Goal: Task Accomplishment & Management: Manage account settings

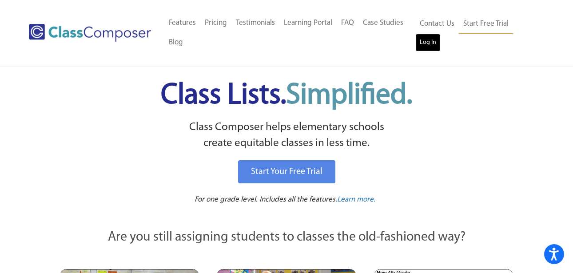
click at [424, 41] on link "Log In" at bounding box center [427, 43] width 25 height 18
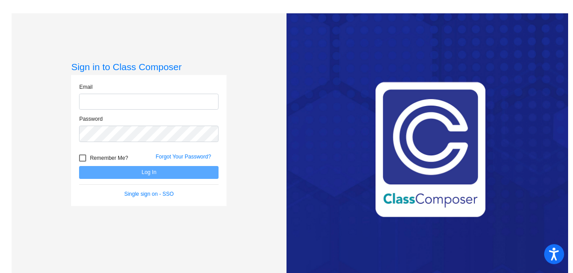
type input "klong4@cherrycreekschools.org"
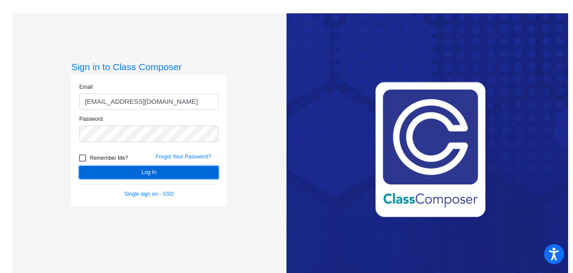
click at [144, 171] on button "Log In" at bounding box center [149, 172] width 140 height 13
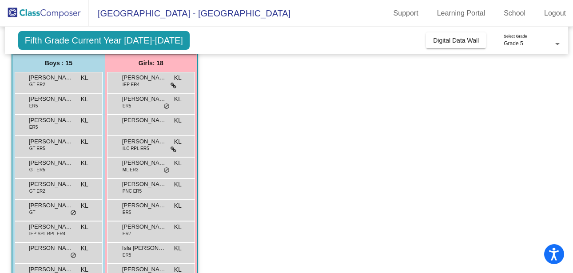
scroll to position [74, 0]
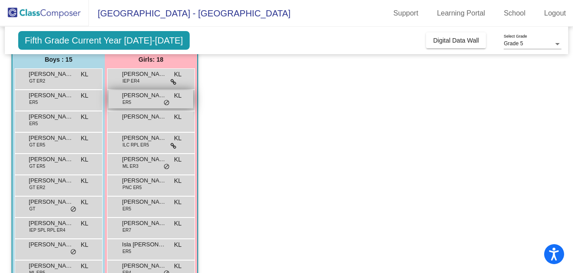
click at [151, 101] on div "Ava Williams ER5 KL lock do_not_disturb_alt" at bounding box center [150, 99] width 85 height 18
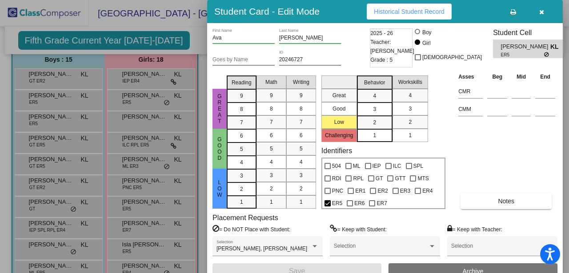
click at [542, 10] on icon "button" at bounding box center [541, 12] width 5 height 6
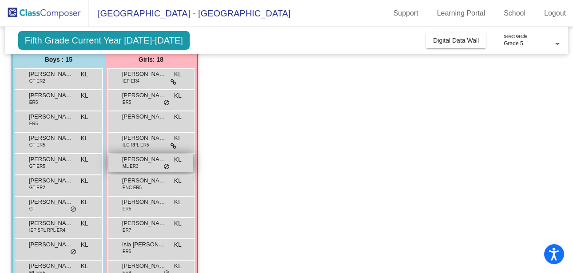
click at [148, 164] on div "Beza Bekele ML ER3 KL lock do_not_disturb_alt" at bounding box center [150, 163] width 85 height 18
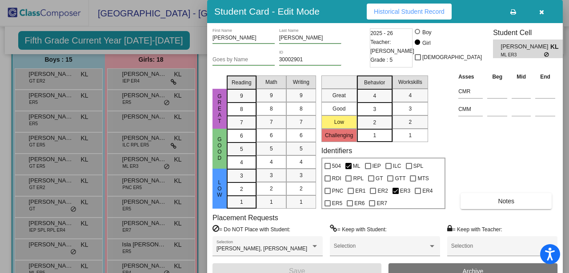
click at [543, 11] on icon "button" at bounding box center [541, 12] width 5 height 6
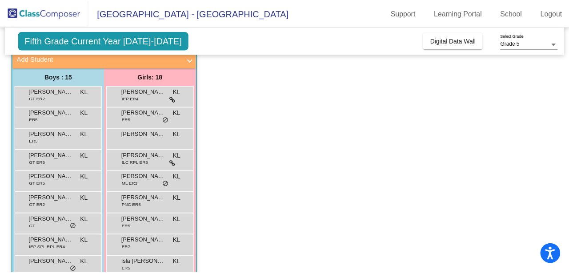
scroll to position [41, 0]
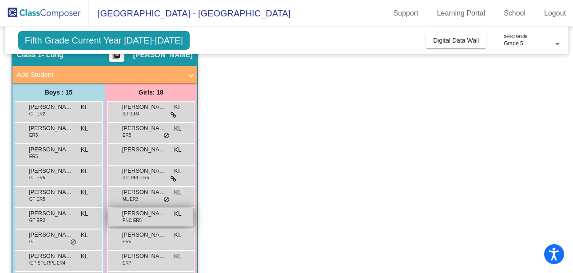
click at [140, 219] on span "PNC ER5" at bounding box center [132, 220] width 19 height 7
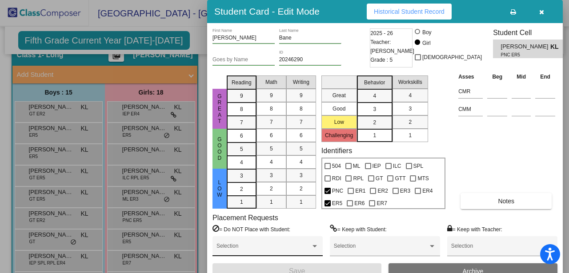
click at [315, 245] on div at bounding box center [314, 246] width 4 height 2
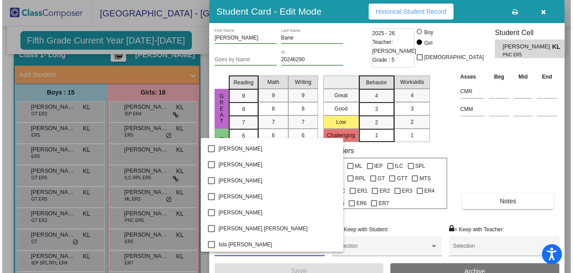
scroll to position [541, 0]
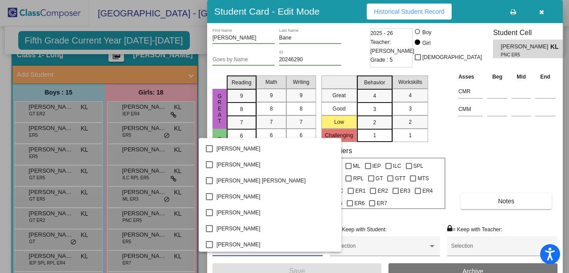
click at [481, 163] on div at bounding box center [284, 136] width 569 height 273
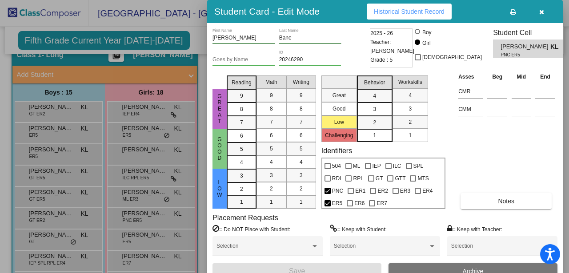
click at [541, 15] on icon "button" at bounding box center [541, 12] width 5 height 6
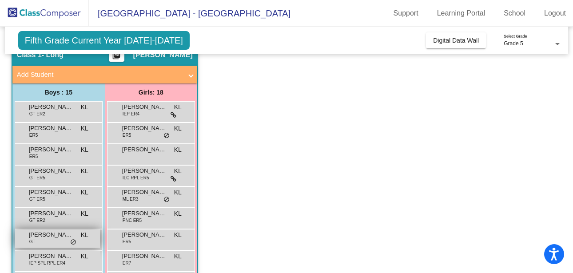
click at [46, 240] on div "Lorn Bourdo GT KL lock do_not_disturb_alt" at bounding box center [57, 239] width 85 height 18
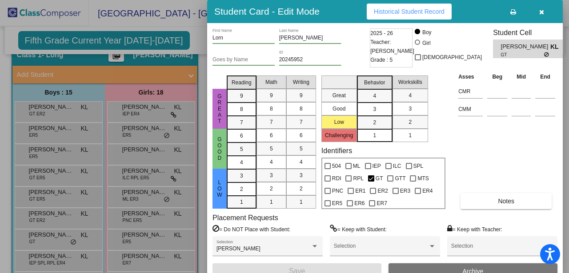
click at [542, 12] on icon "button" at bounding box center [541, 12] width 5 height 6
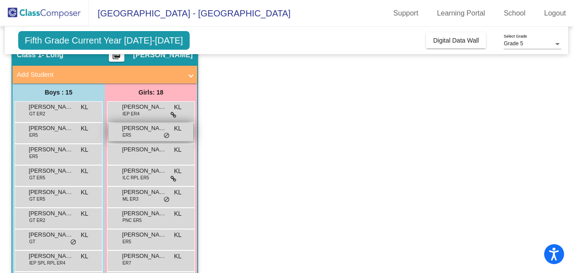
click at [163, 133] on span "do_not_disturb_alt" at bounding box center [166, 135] width 6 height 7
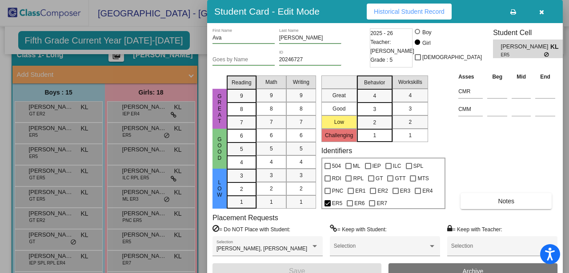
click at [543, 11] on icon "button" at bounding box center [541, 12] width 5 height 6
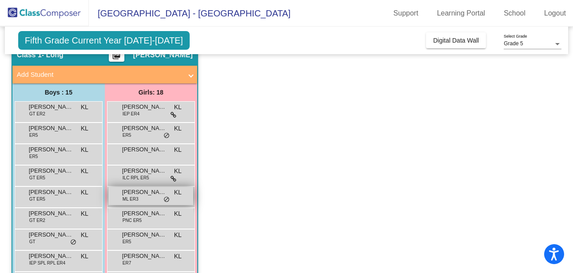
click at [135, 198] on span "ML ER3" at bounding box center [131, 199] width 16 height 7
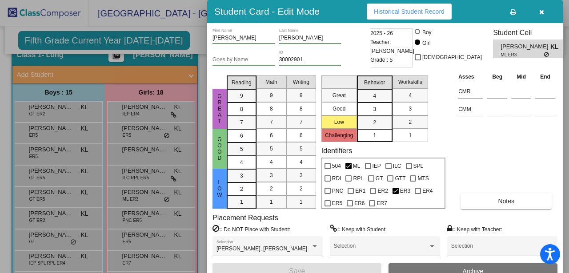
click at [543, 12] on icon "button" at bounding box center [541, 12] width 5 height 6
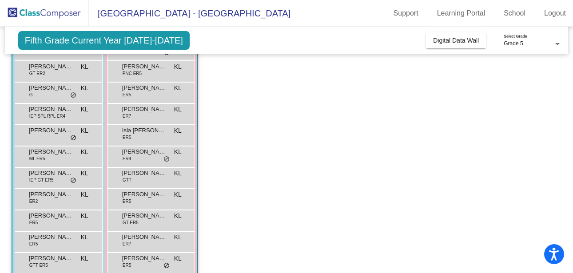
scroll to position [191, 0]
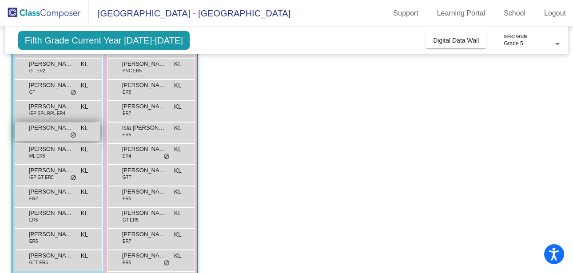
click at [73, 134] on span "do_not_disturb_alt" at bounding box center [73, 135] width 6 height 7
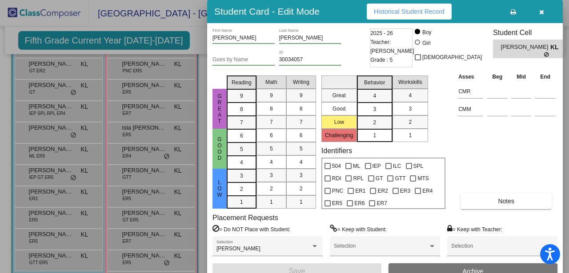
click at [541, 11] on icon "button" at bounding box center [541, 12] width 5 height 6
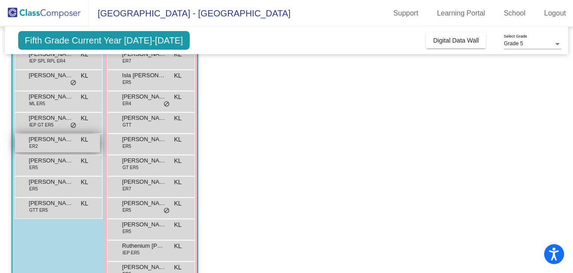
scroll to position [266, 0]
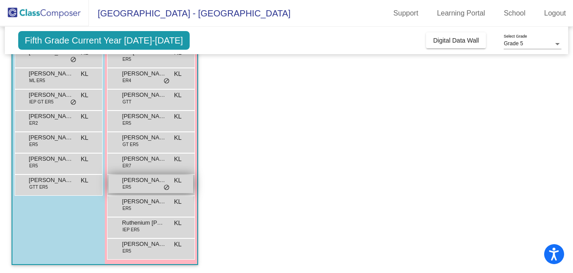
click at [168, 186] on span "do_not_disturb_alt" at bounding box center [166, 187] width 6 height 7
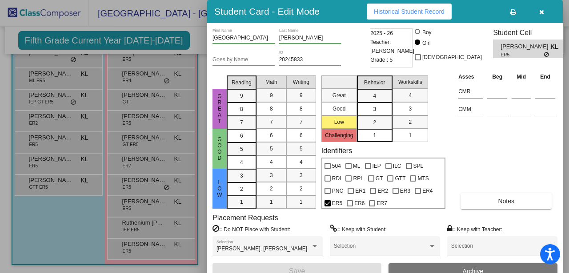
click at [544, 12] on button "button" at bounding box center [541, 12] width 28 height 16
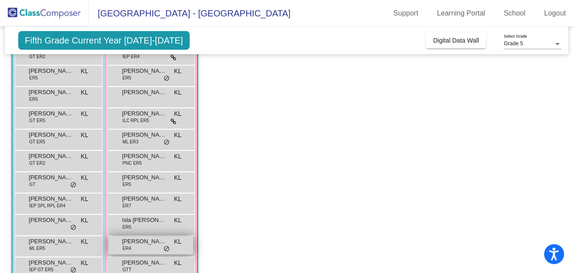
scroll to position [94, 0]
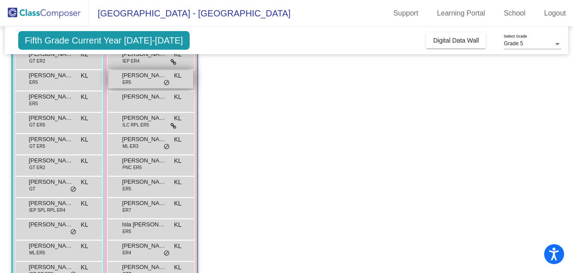
click at [165, 81] on span "do_not_disturb_alt" at bounding box center [166, 83] width 6 height 7
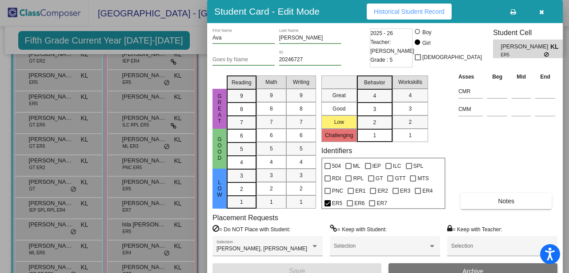
click at [543, 9] on icon "button" at bounding box center [541, 12] width 5 height 6
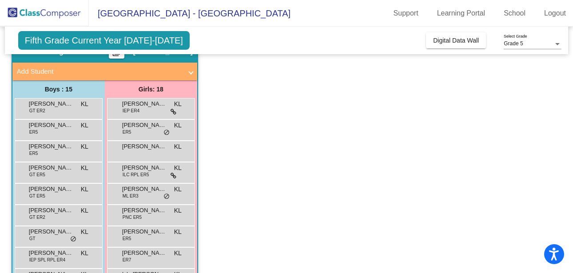
scroll to position [40, 0]
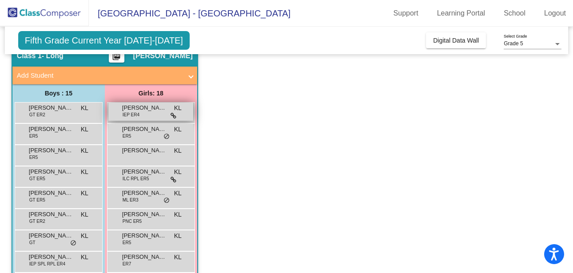
click at [173, 115] on icon at bounding box center [174, 116] width 6 height 6
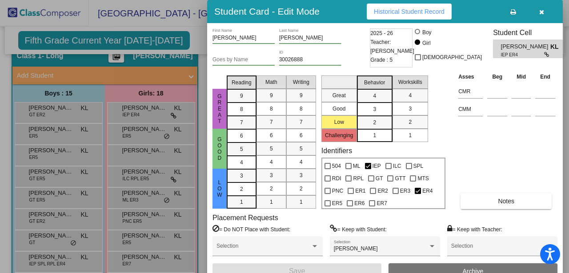
click at [542, 12] on icon "button" at bounding box center [541, 12] width 5 height 6
